Goal: Navigation & Orientation: Find specific page/section

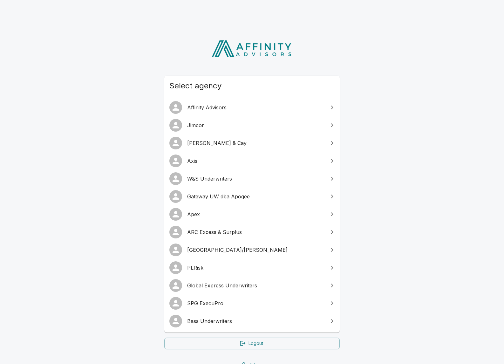
click at [207, 300] on span "SPG ExecuPro" at bounding box center [255, 303] width 137 height 8
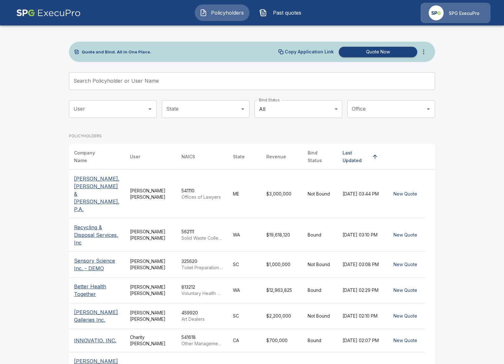
click at [48, 17] on img at bounding box center [48, 13] width 64 height 20
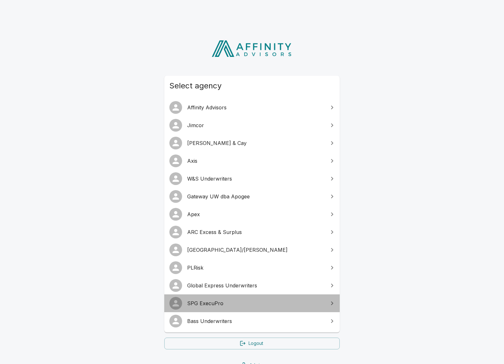
click at [223, 300] on span "SPG ExecuPro" at bounding box center [255, 303] width 137 height 8
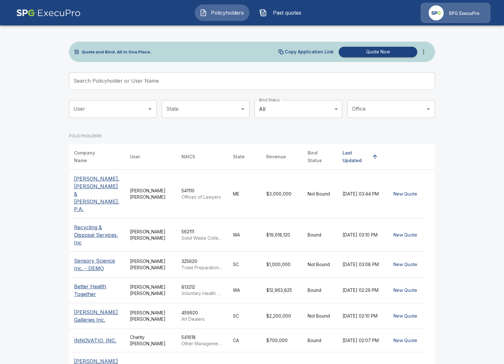
click at [37, 17] on img at bounding box center [48, 13] width 64 height 20
